Goal: Information Seeking & Learning: Learn about a topic

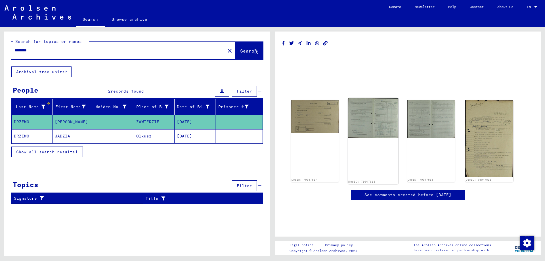
click at [367, 127] on img at bounding box center [373, 118] width 50 height 40
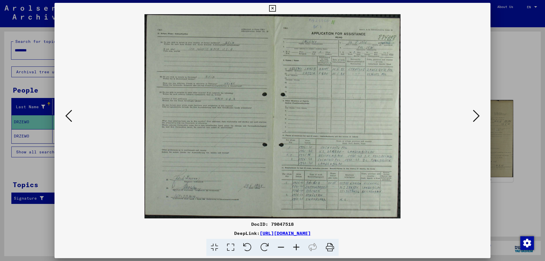
click at [213, 248] on icon at bounding box center [215, 247] width 16 height 17
click at [231, 247] on icon at bounding box center [231, 247] width 16 height 17
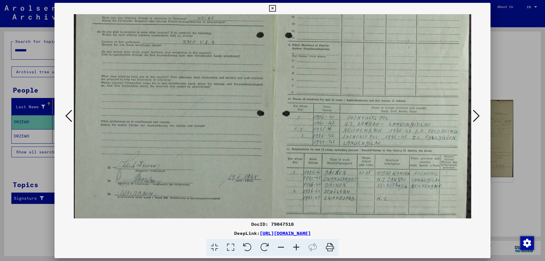
drag, startPoint x: 205, startPoint y: 162, endPoint x: 169, endPoint y: 63, distance: 105.2
click at [169, 63] on img at bounding box center [273, 69] width 398 height 317
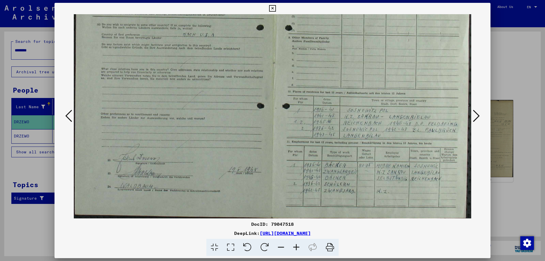
scroll to position [113, 0]
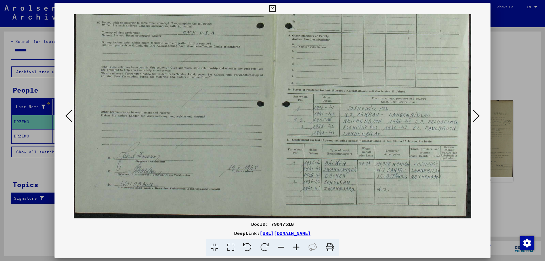
drag, startPoint x: 370, startPoint y: 196, endPoint x: 365, endPoint y: 177, distance: 19.8
click at [365, 177] on img at bounding box center [273, 59] width 398 height 317
click at [479, 116] on icon at bounding box center [476, 116] width 7 height 14
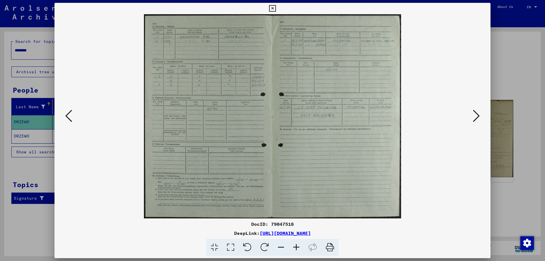
click at [230, 247] on icon at bounding box center [231, 247] width 16 height 17
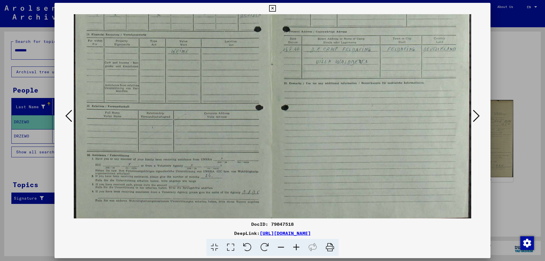
scroll to position [111, 0]
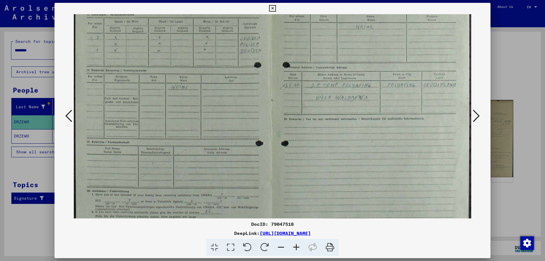
drag, startPoint x: 312, startPoint y: 184, endPoint x: 313, endPoint y: 105, distance: 79.0
click at [313, 95] on img at bounding box center [273, 99] width 398 height 316
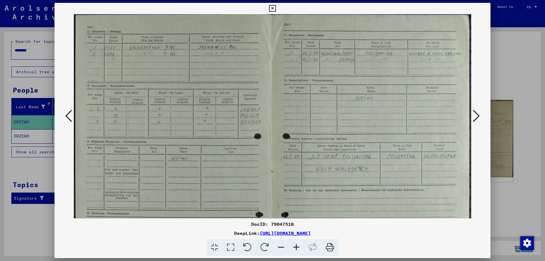
scroll to position [0, 0]
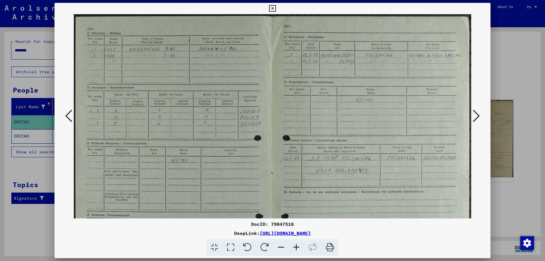
drag, startPoint x: 375, startPoint y: 100, endPoint x: 351, endPoint y: 178, distance: 81.6
click at [351, 178] on img at bounding box center [273, 172] width 398 height 316
click at [272, 8] on icon at bounding box center [272, 8] width 7 height 7
